Goal: Information Seeking & Learning: Learn about a topic

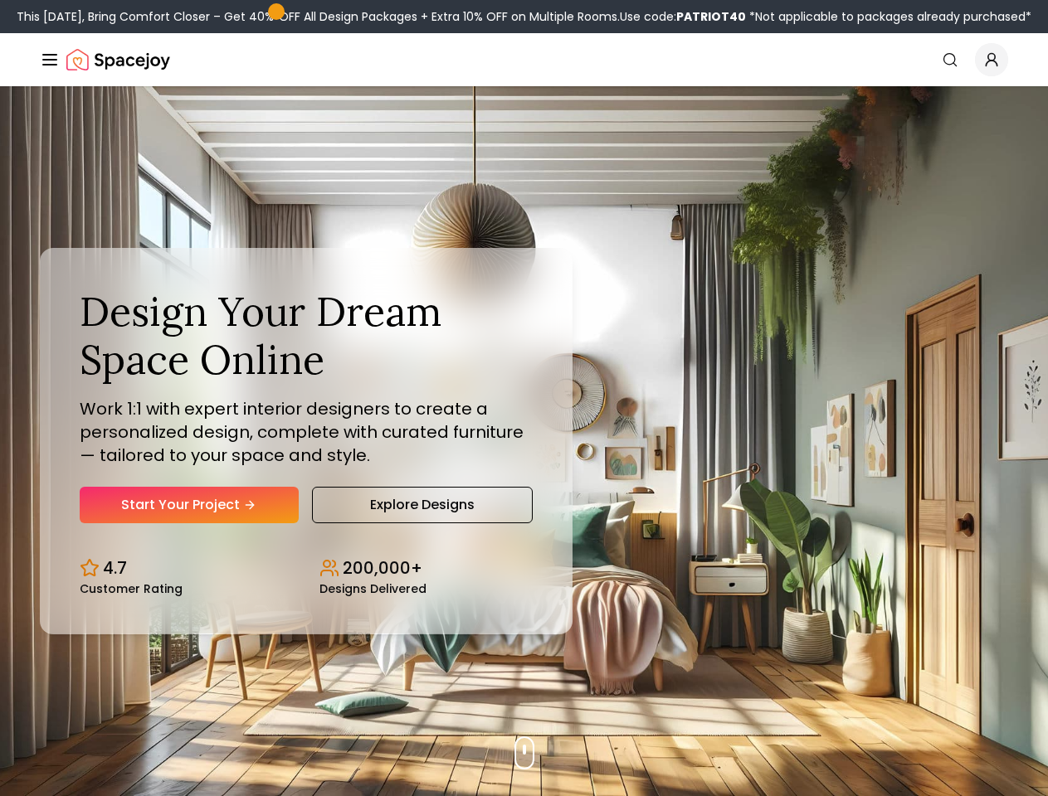
click at [0, 0] on button "How It Works" at bounding box center [0, 0] width 0 height 0
